Goal: Information Seeking & Learning: Find specific fact

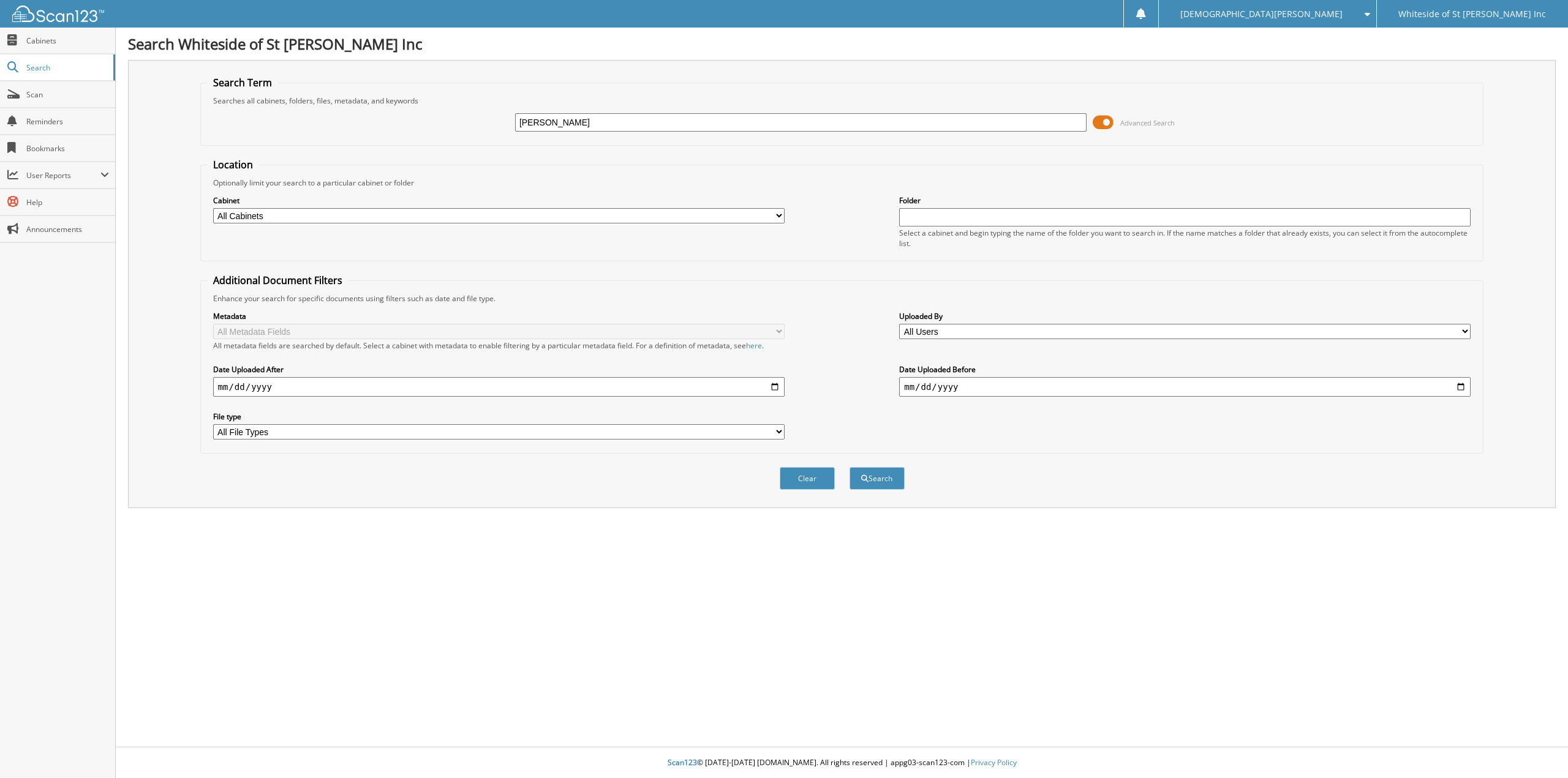
type input "[PERSON_NAME]"
click at [850, 467] on button "Search" at bounding box center [877, 478] width 55 height 23
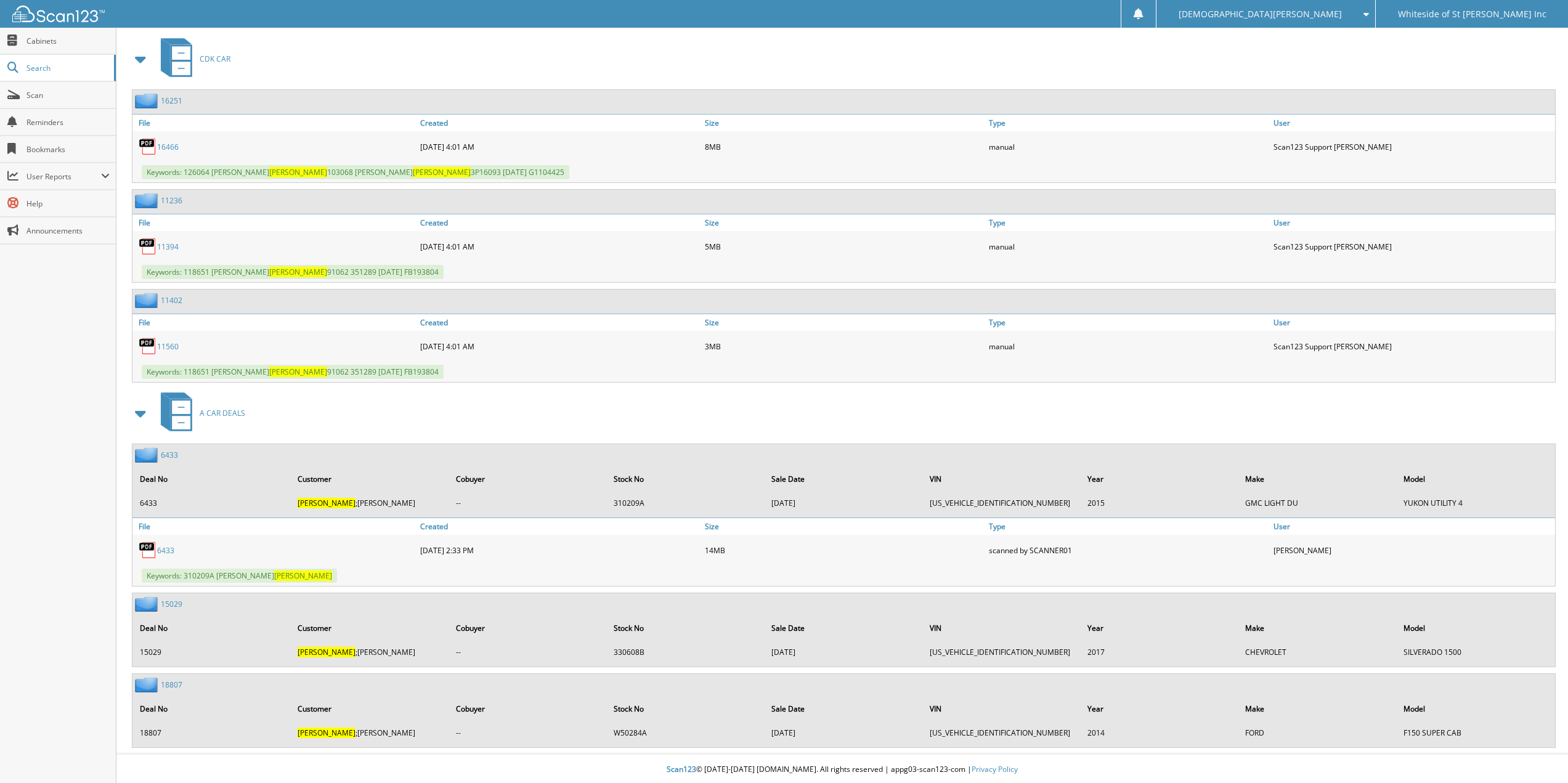
scroll to position [529, 0]
click at [175, 684] on link "18807" at bounding box center [171, 683] width 21 height 10
